Goal: Task Accomplishment & Management: Manage account settings

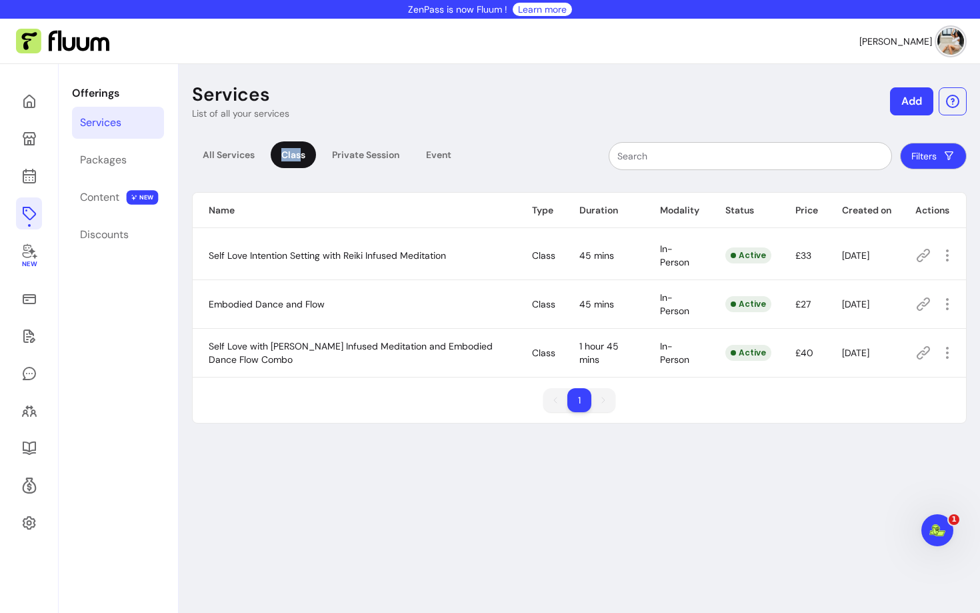
click at [946, 47] on img at bounding box center [951, 41] width 27 height 27
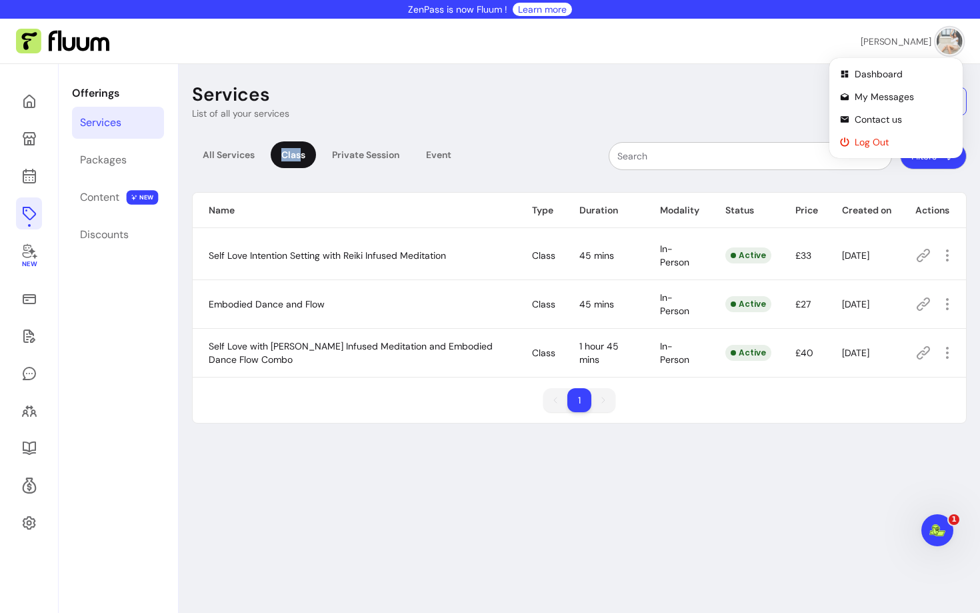
click at [885, 145] on span "Log Out" at bounding box center [903, 141] width 97 height 13
